Goal: Entertainment & Leisure: Browse casually

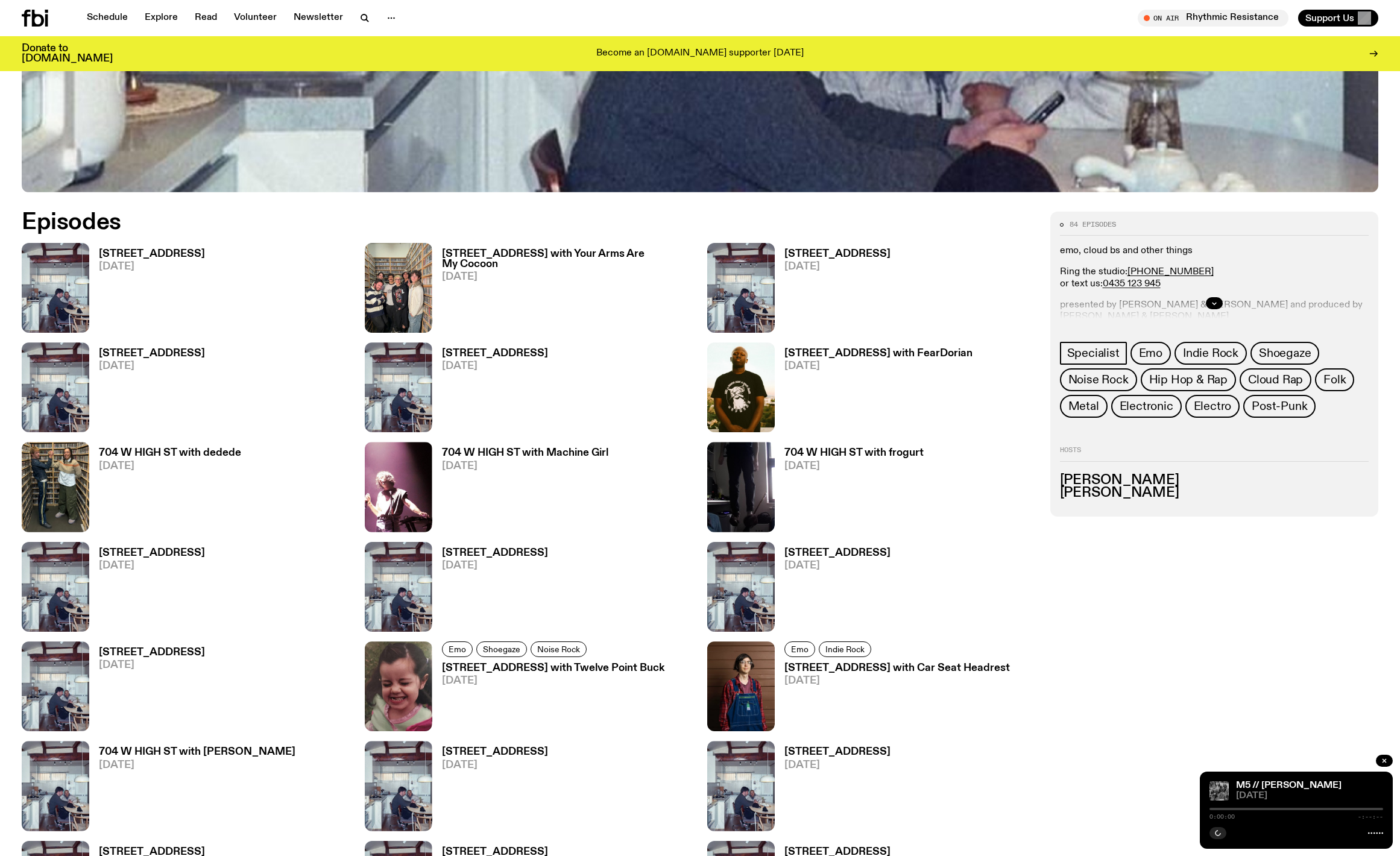
scroll to position [736, 0]
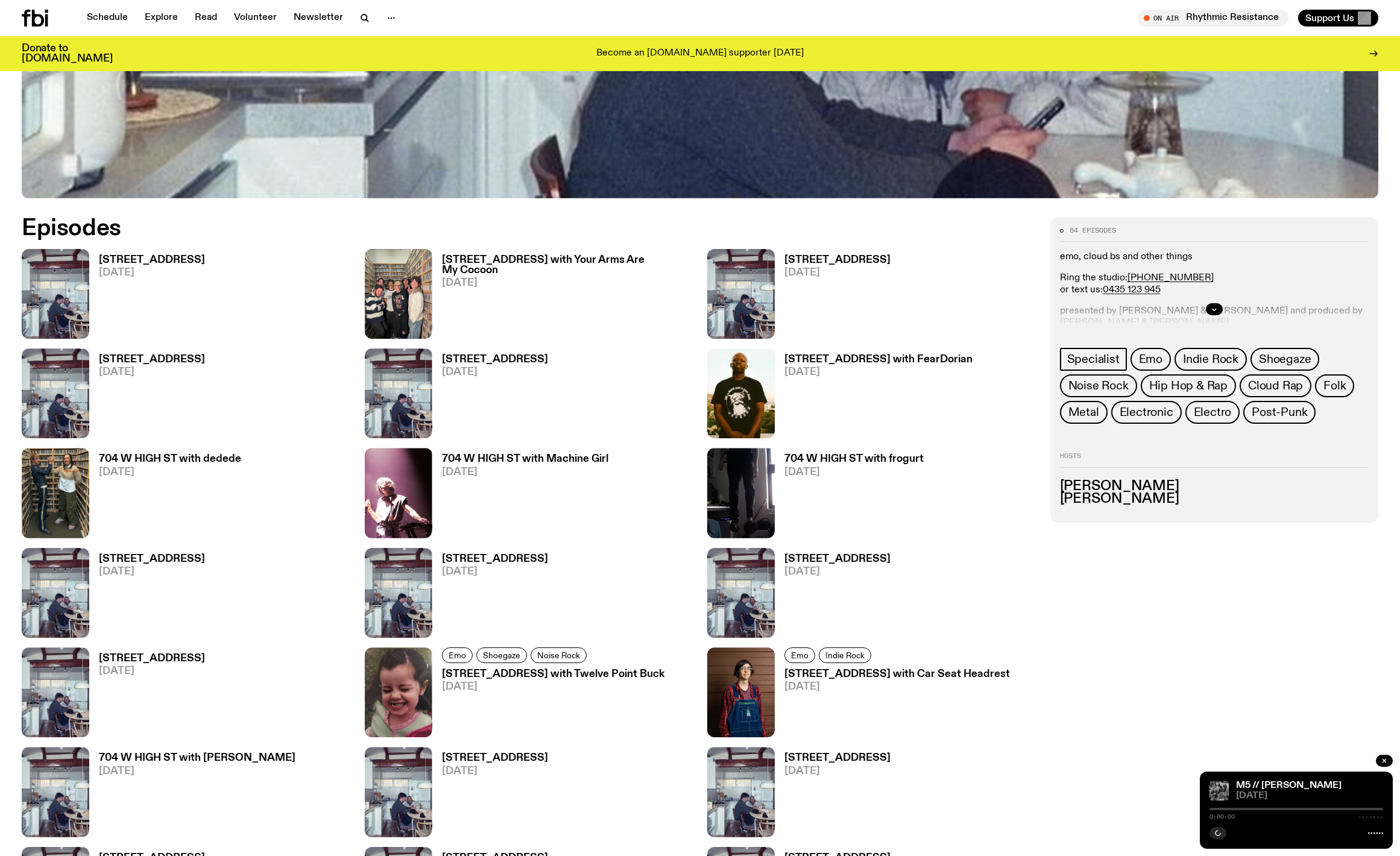
click at [142, 264] on h3 "[STREET_ADDRESS]" at bounding box center [152, 260] width 106 height 10
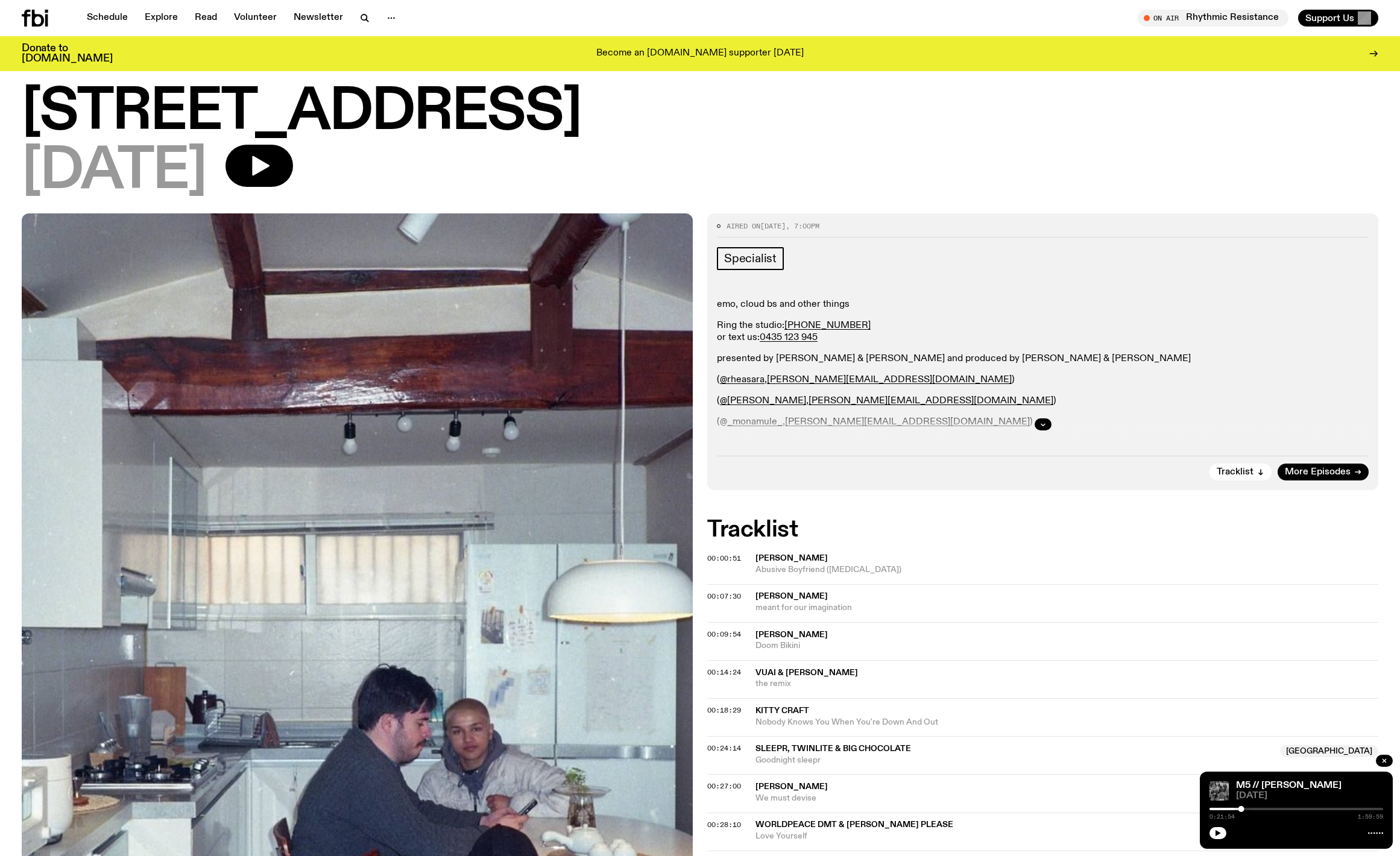
scroll to position [29, 0]
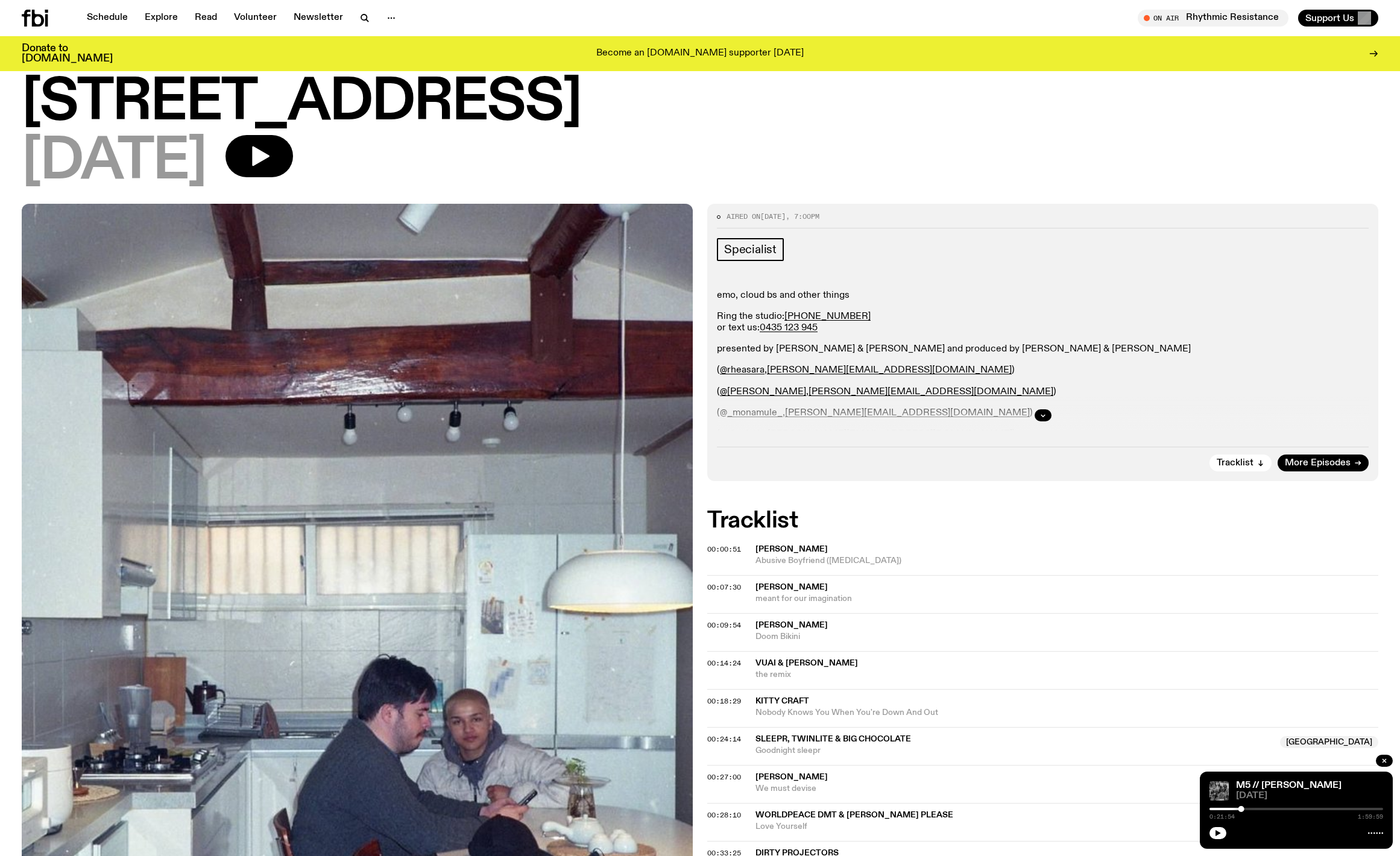
click at [788, 549] on span "[PERSON_NAME]" at bounding box center [792, 549] width 73 height 8
click at [828, 588] on span "[PERSON_NAME]" at bounding box center [792, 587] width 73 height 8
click at [782, 595] on span "meant for our imagination" at bounding box center [1067, 599] width 623 height 12
click at [773, 630] on span "[PERSON_NAME]" at bounding box center [792, 625] width 73 height 8
click at [805, 667] on span "Vuai & [PERSON_NAME]" at bounding box center [807, 663] width 103 height 8
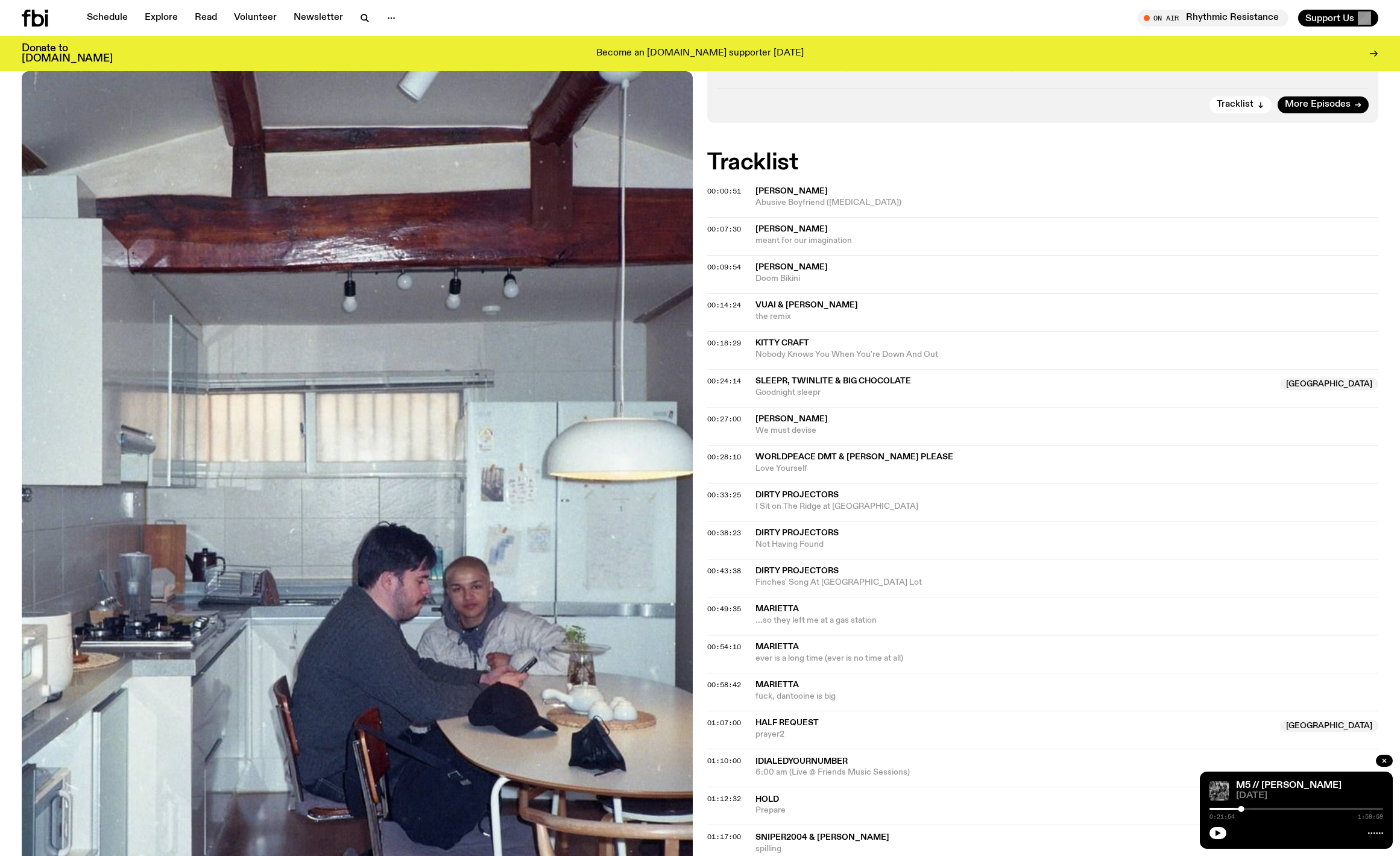
scroll to position [401, 0]
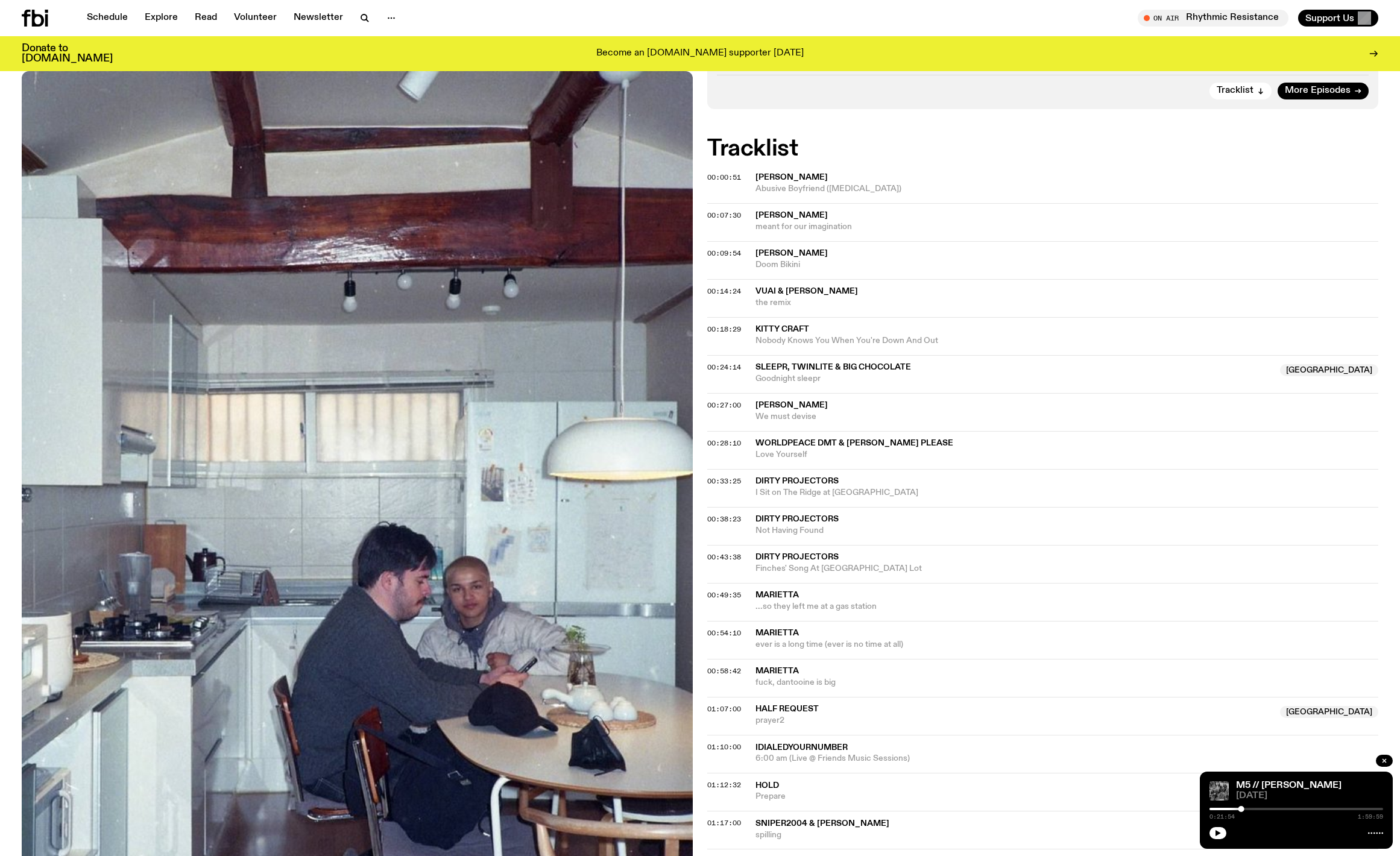
click at [821, 334] on span "Kitty Craft" at bounding box center [1067, 330] width 623 height 12
click at [803, 380] on span "Goodnight sleepr" at bounding box center [1015, 379] width 517 height 12
click at [796, 412] on span "We must devise" at bounding box center [1067, 417] width 623 height 12
click at [805, 445] on span "Worldpeace DMT & [PERSON_NAME] Please" at bounding box center [854, 443] width 198 height 8
click at [813, 484] on span "Dirty Projectors" at bounding box center [798, 481] width 83 height 8
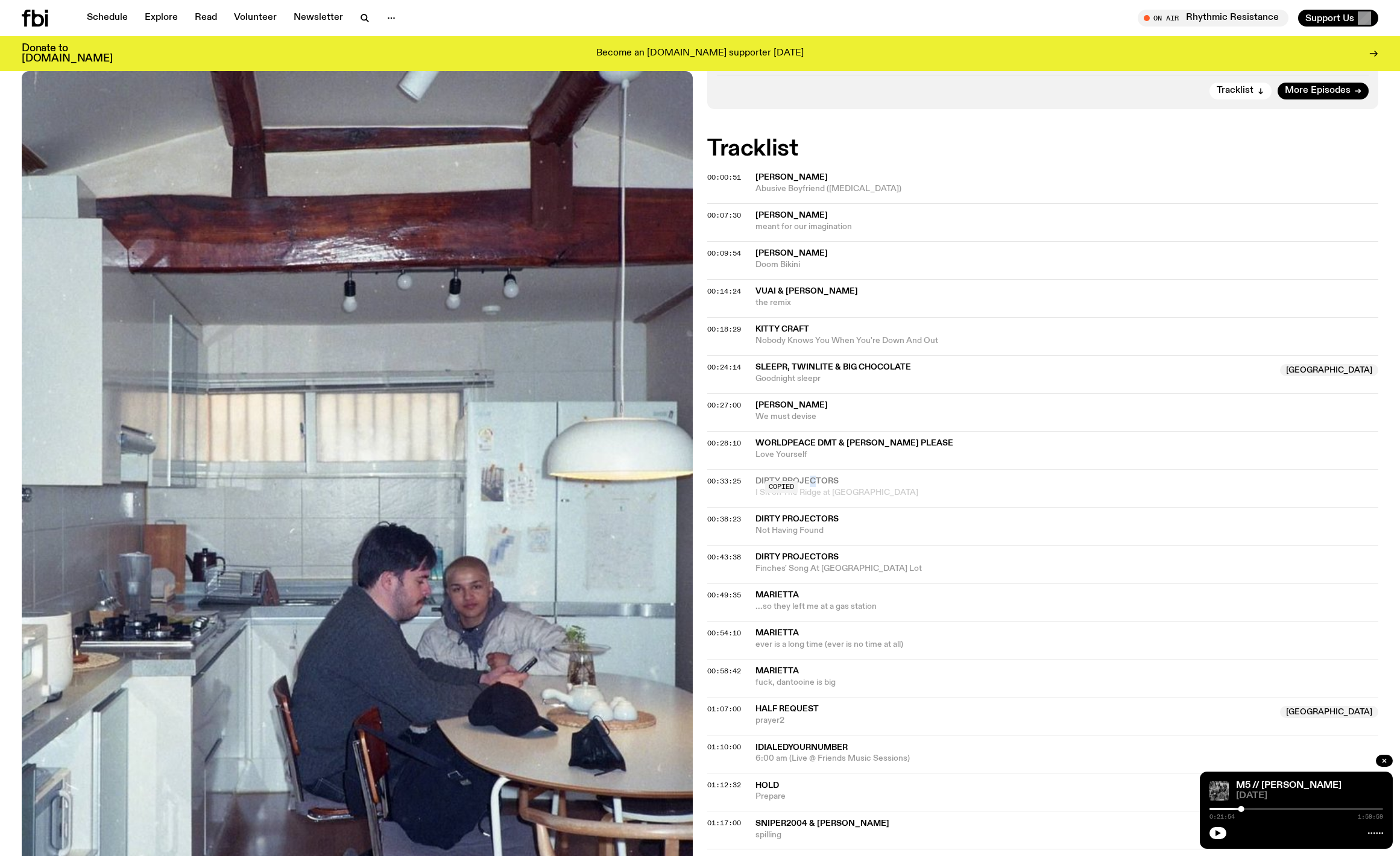
copy span "c"
click at [798, 487] on span "I Sit on The Ridge at [GEOGRAPHIC_DATA]" at bounding box center [1067, 493] width 623 height 12
click at [782, 525] on span "Not Having Found" at bounding box center [1067, 531] width 623 height 12
click at [782, 560] on span "Dirty Projectors" at bounding box center [798, 557] width 83 height 8
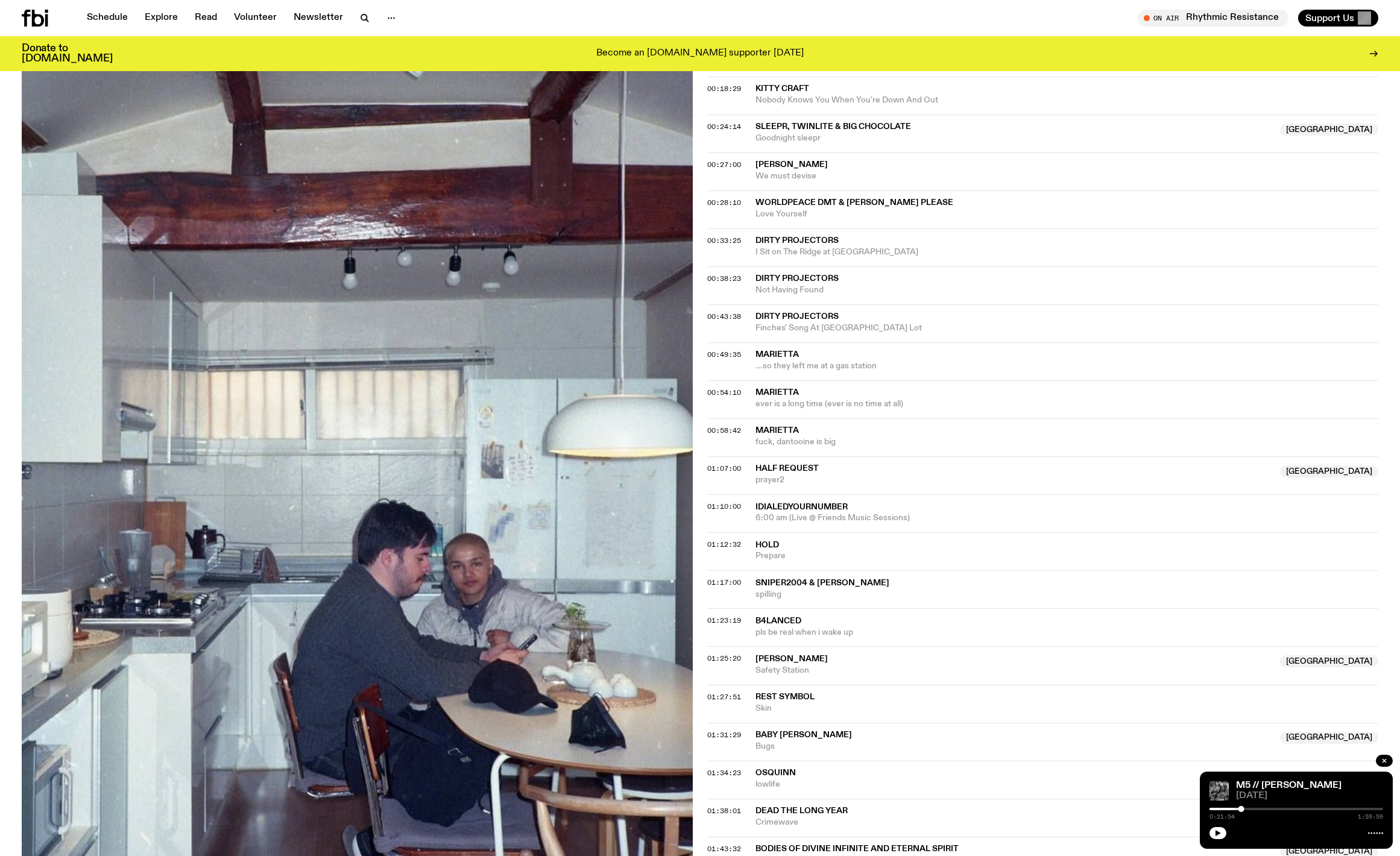
scroll to position [667, 0]
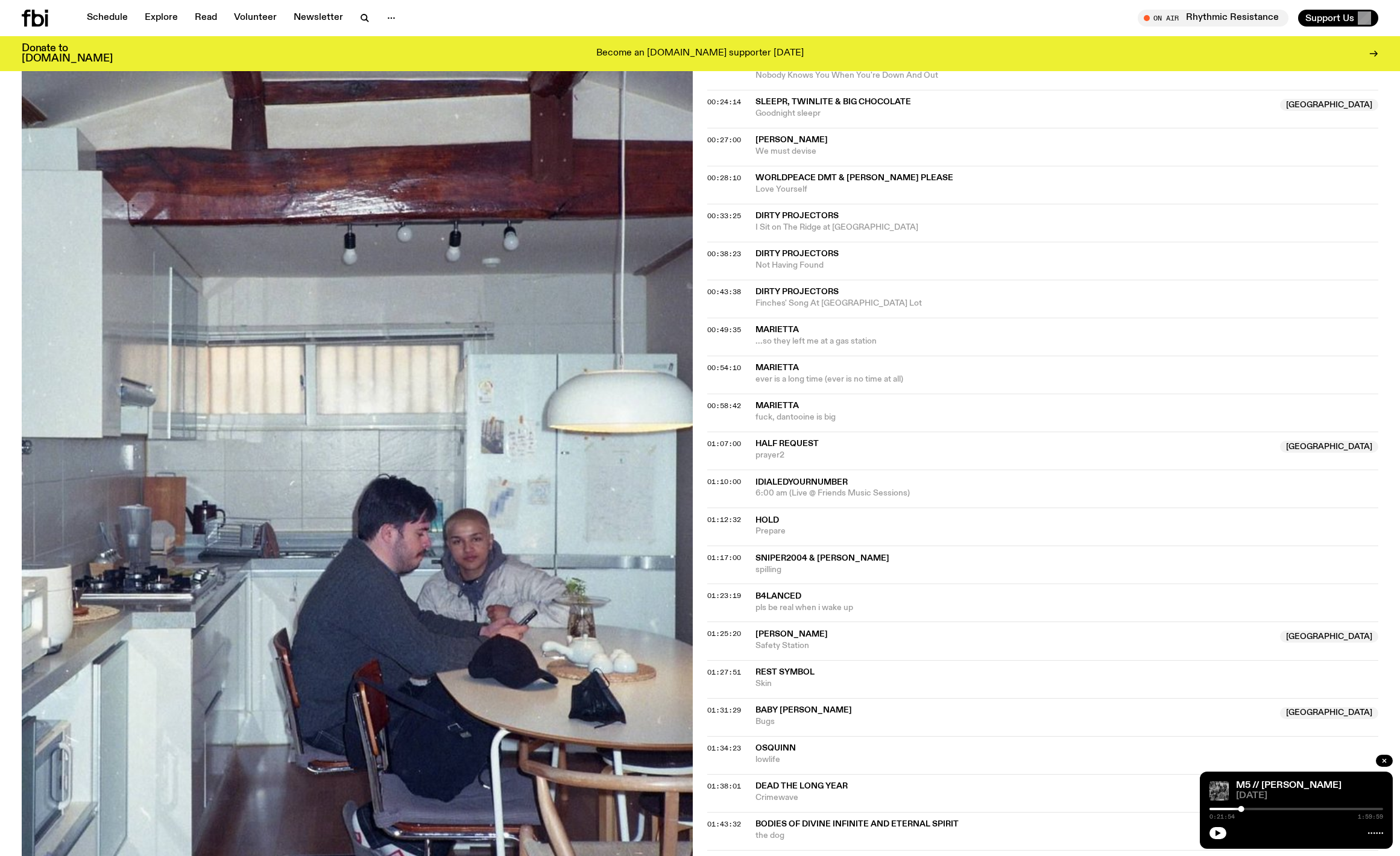
click at [783, 342] on span "...so they left me at a gas station" at bounding box center [1067, 342] width 623 height 12
click at [773, 365] on span "Marietta" at bounding box center [778, 368] width 43 height 8
click at [791, 420] on span "fuck, dantooine is big" at bounding box center [1067, 418] width 623 height 12
click at [773, 445] on span "half request" at bounding box center [788, 444] width 63 height 8
click at [783, 499] on span "6:00 am (Live @ Friends Music Sessions)" at bounding box center [1067, 494] width 623 height 12
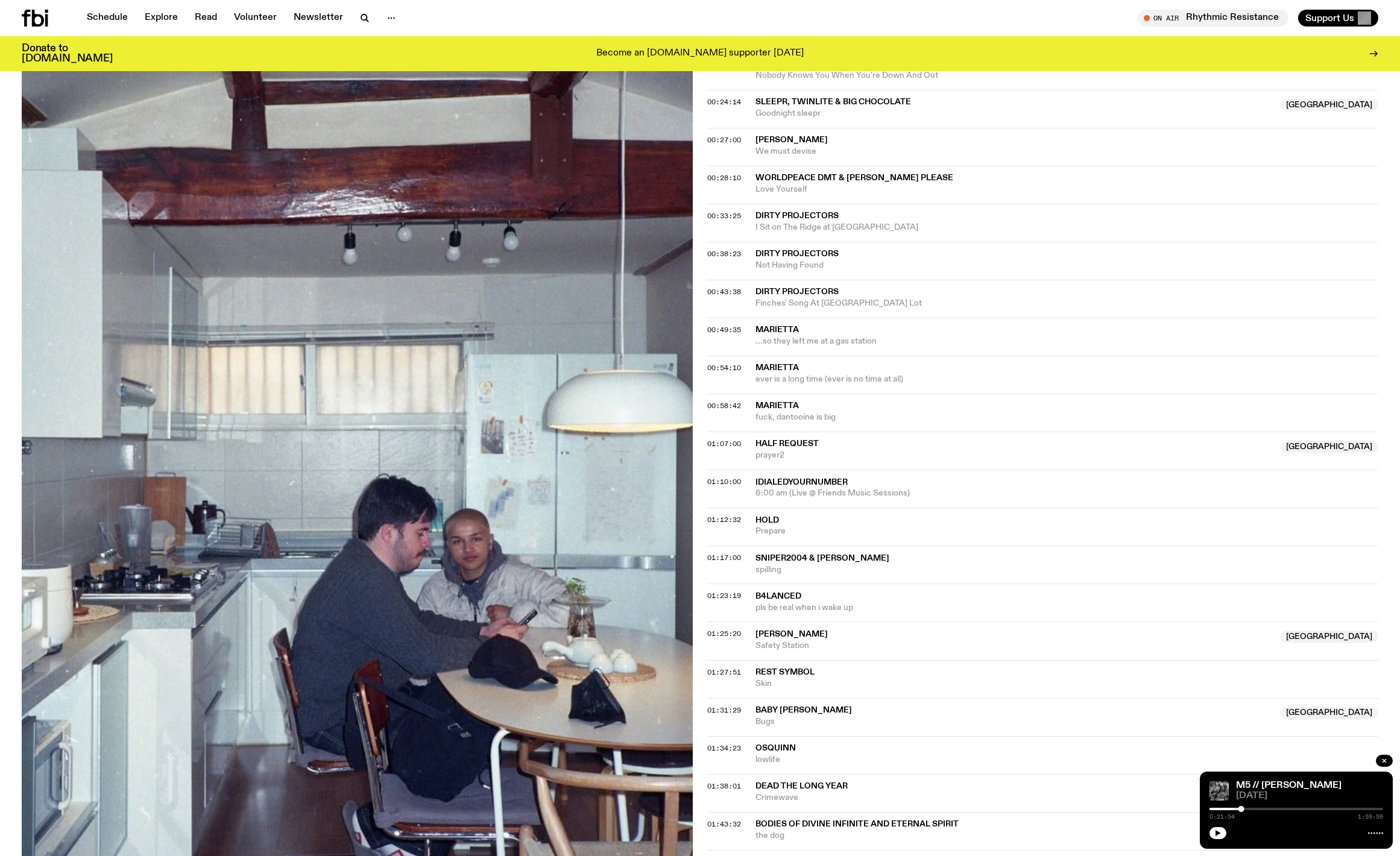
click at [787, 521] on span "hold" at bounding box center [1067, 521] width 623 height 12
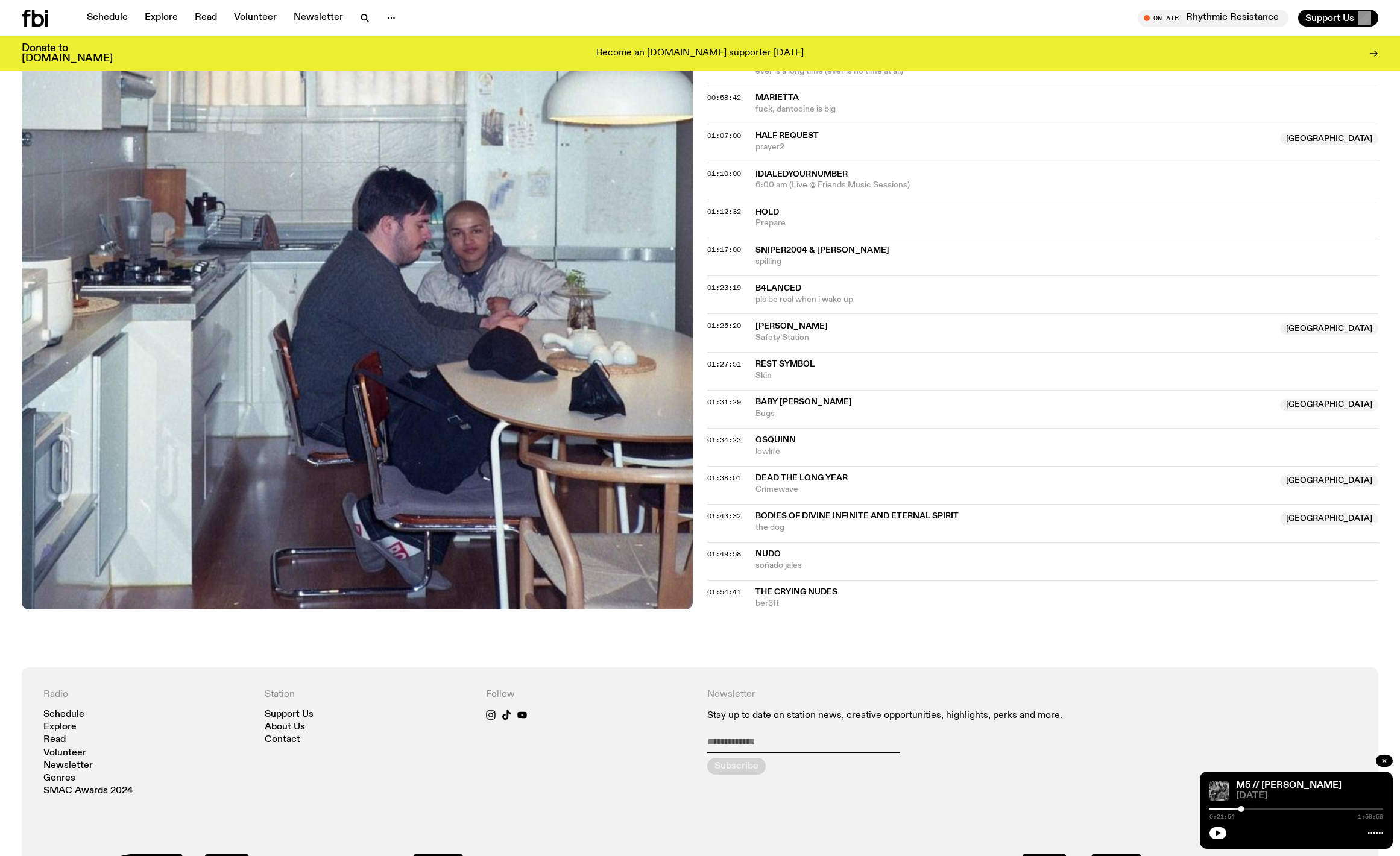
scroll to position [994, 0]
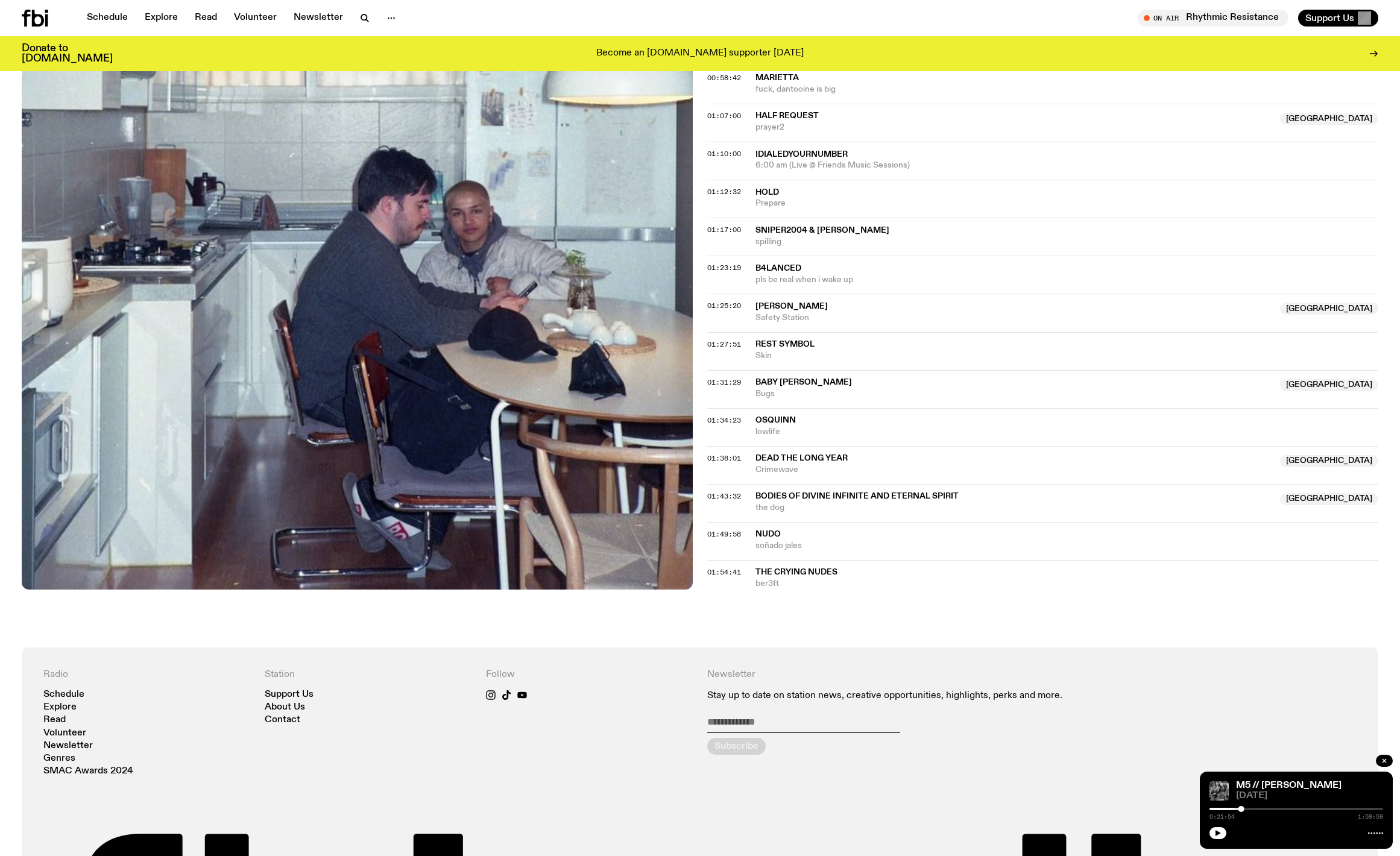
click at [794, 234] on span "sniper2004 & [PERSON_NAME]" at bounding box center [823, 230] width 133 height 8
click at [771, 274] on span "pls be real when i wake up" at bounding box center [1067, 280] width 623 height 12
click at [772, 308] on span "[PERSON_NAME]" at bounding box center [792, 306] width 73 height 8
click at [774, 370] on div "01:27:51 rest symbol Skin" at bounding box center [1043, 390] width 671 height 38
click at [773, 341] on span "rest symbol" at bounding box center [785, 345] width 59 height 8
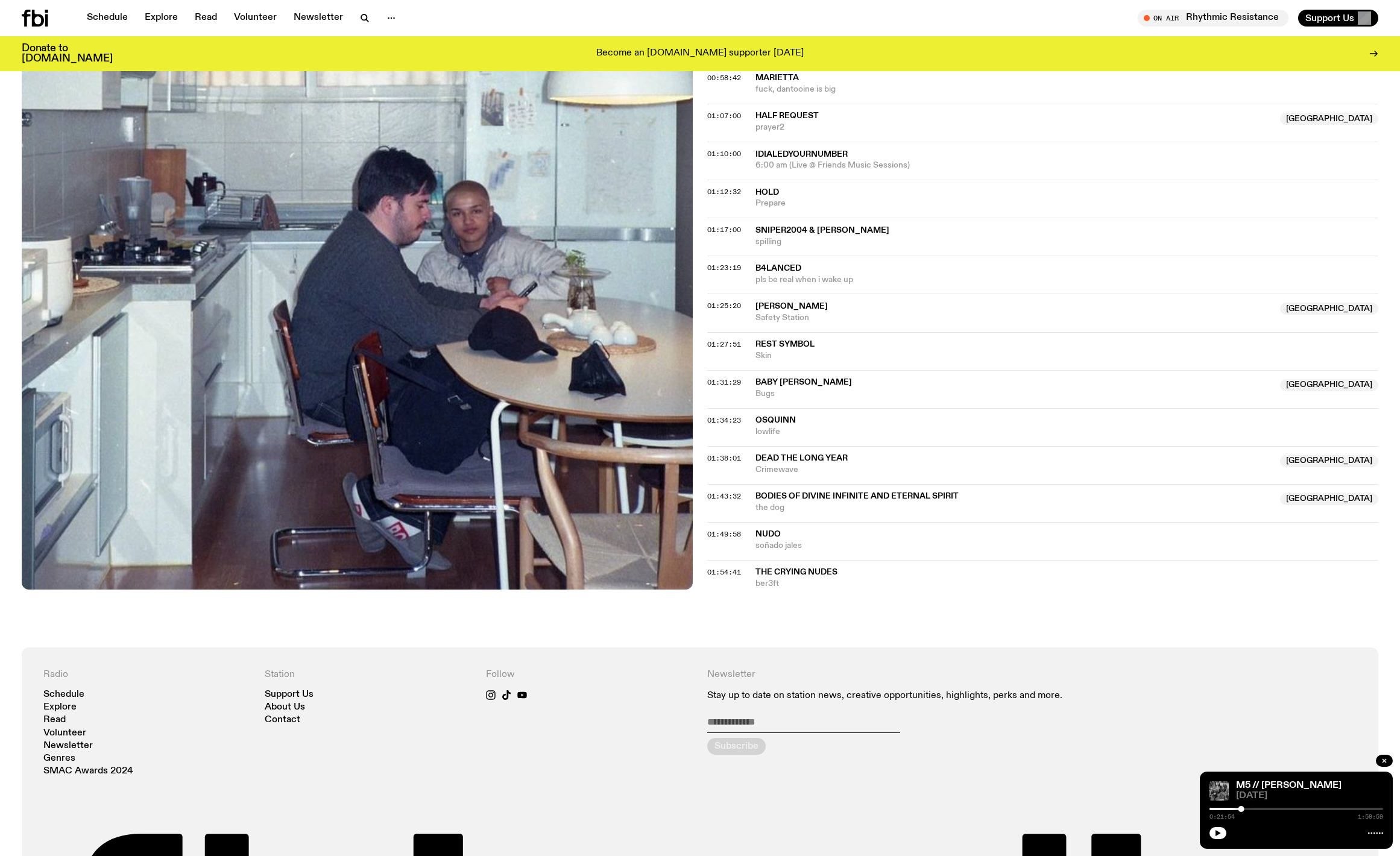
click at [775, 392] on span "Bugs" at bounding box center [1015, 394] width 517 height 12
click at [782, 416] on span "osquinn" at bounding box center [776, 420] width 40 height 8
click at [781, 462] on span "Dead The Long Year" at bounding box center [802, 458] width 93 height 8
click at [782, 492] on span "bodies of divine infinite and eternal spirit" at bounding box center [858, 496] width 204 height 8
click at [779, 535] on span "nudo" at bounding box center [768, 534] width 25 height 8
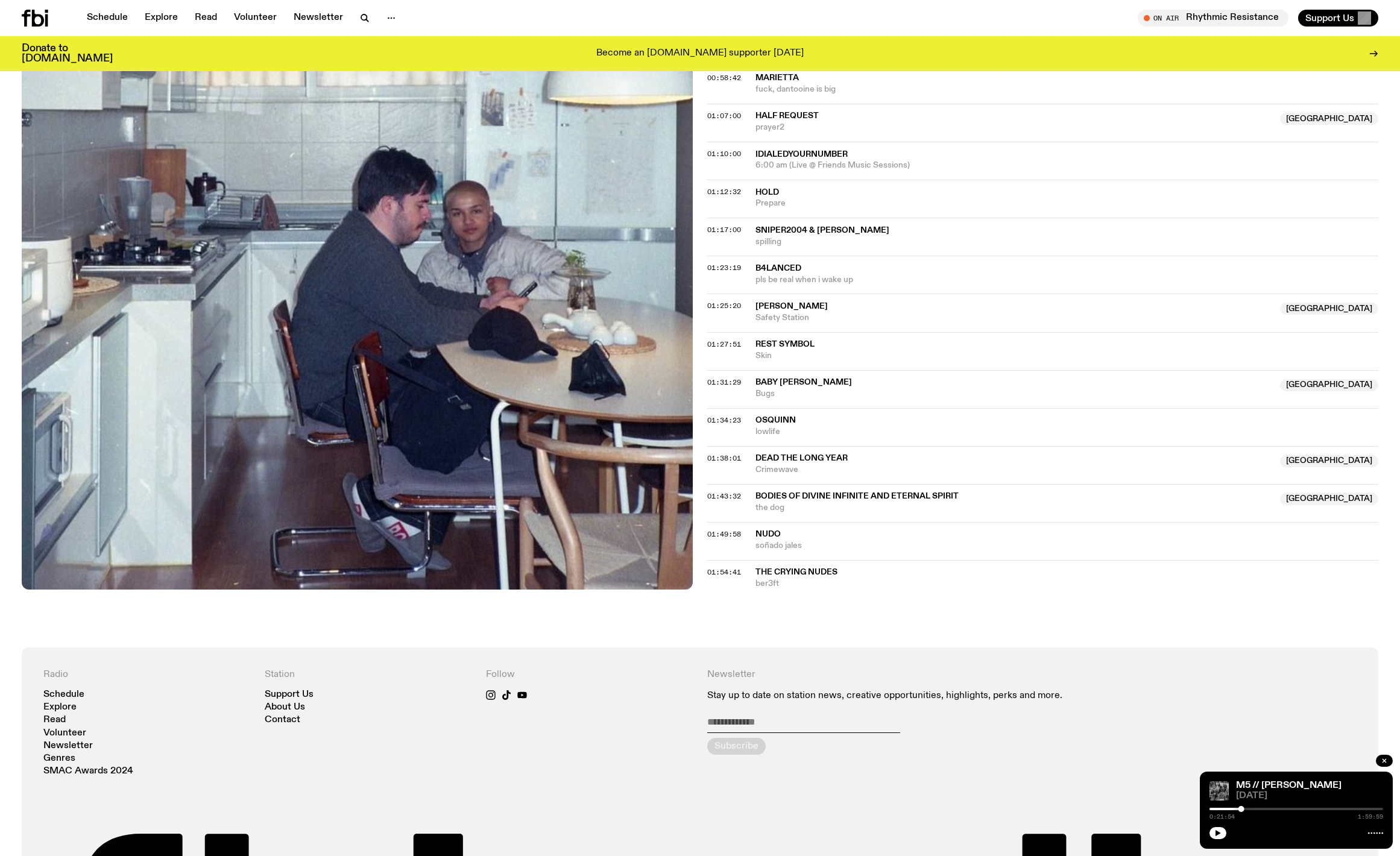
click at [821, 583] on span "ber3ft" at bounding box center [1067, 584] width 623 height 12
